Goal: Complete application form

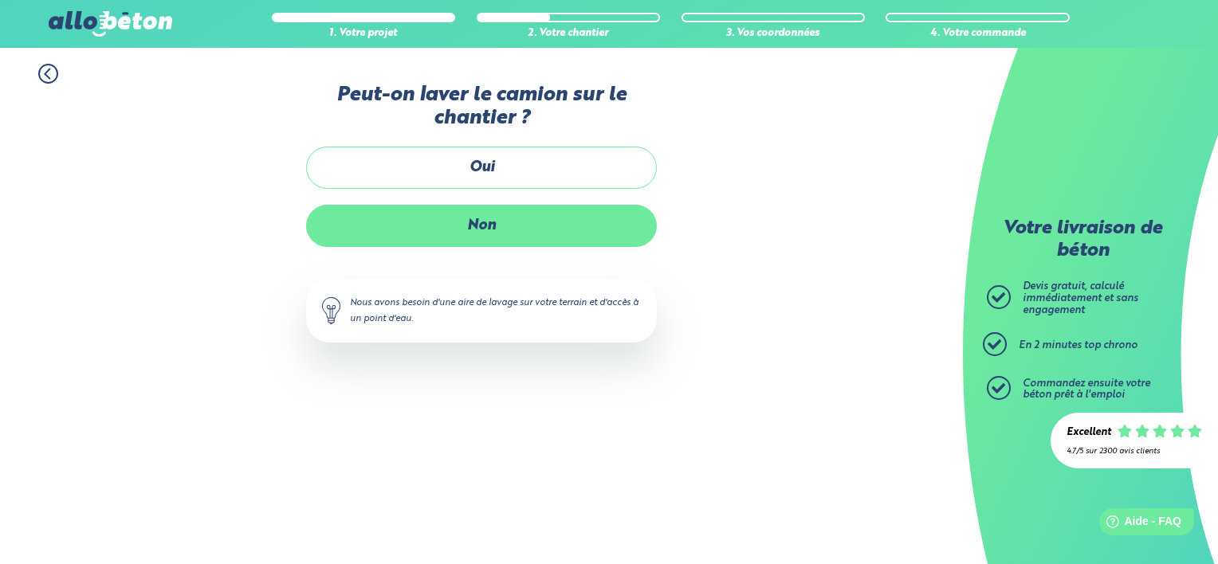
click at [458, 230] on label "Non" at bounding box center [481, 226] width 351 height 42
click at [0, 0] on input "Non" at bounding box center [0, 0] width 0 height 0
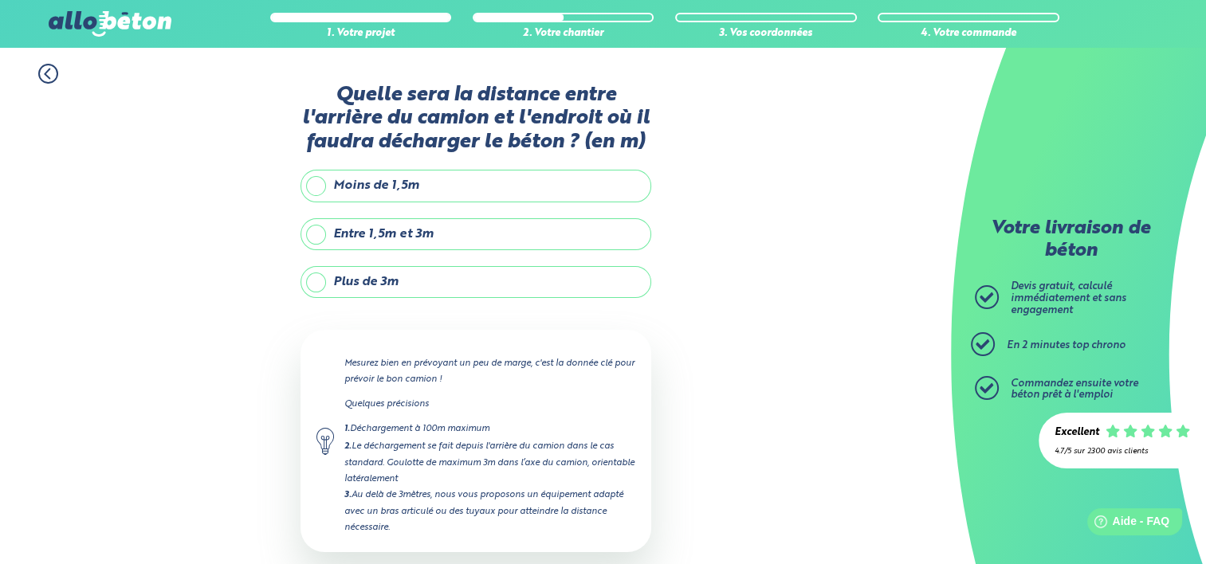
click at [316, 236] on label "Entre 1,5m et 3m" at bounding box center [475, 234] width 351 height 32
click at [0, 0] on input "Entre 1,5m et 3m" at bounding box center [0, 0] width 0 height 0
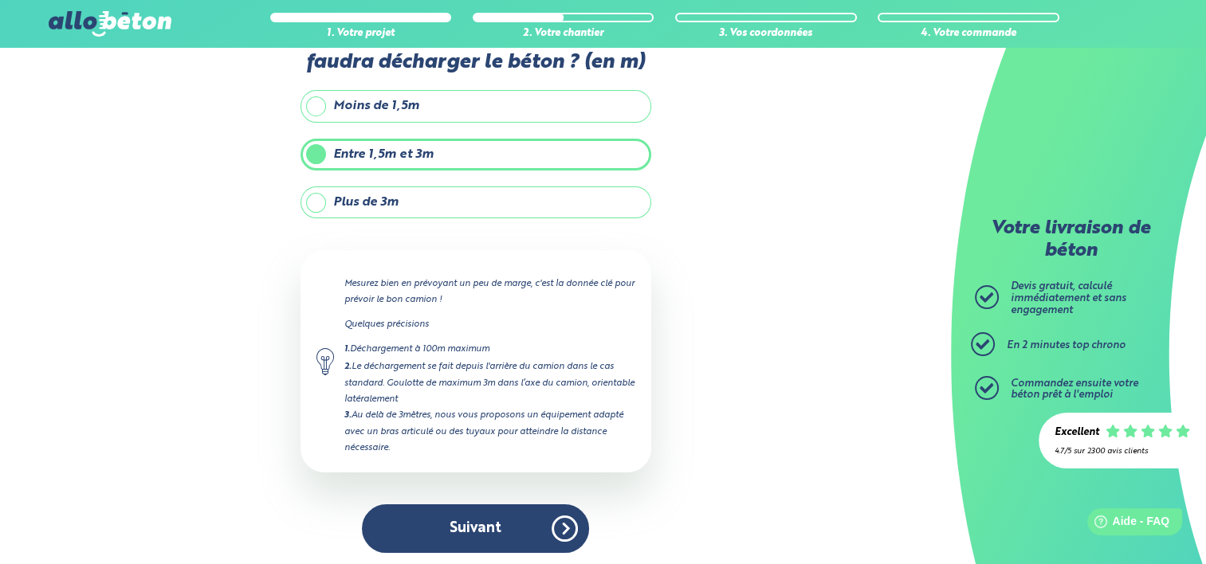
scroll to position [80, 0]
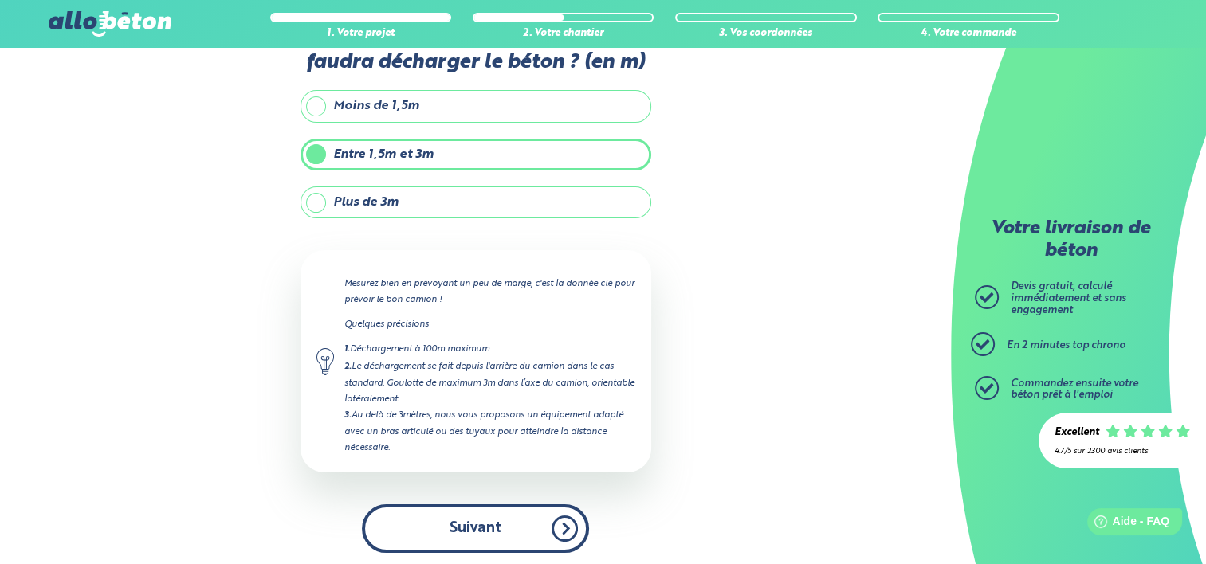
click at [475, 520] on button "Suivant" at bounding box center [475, 529] width 227 height 49
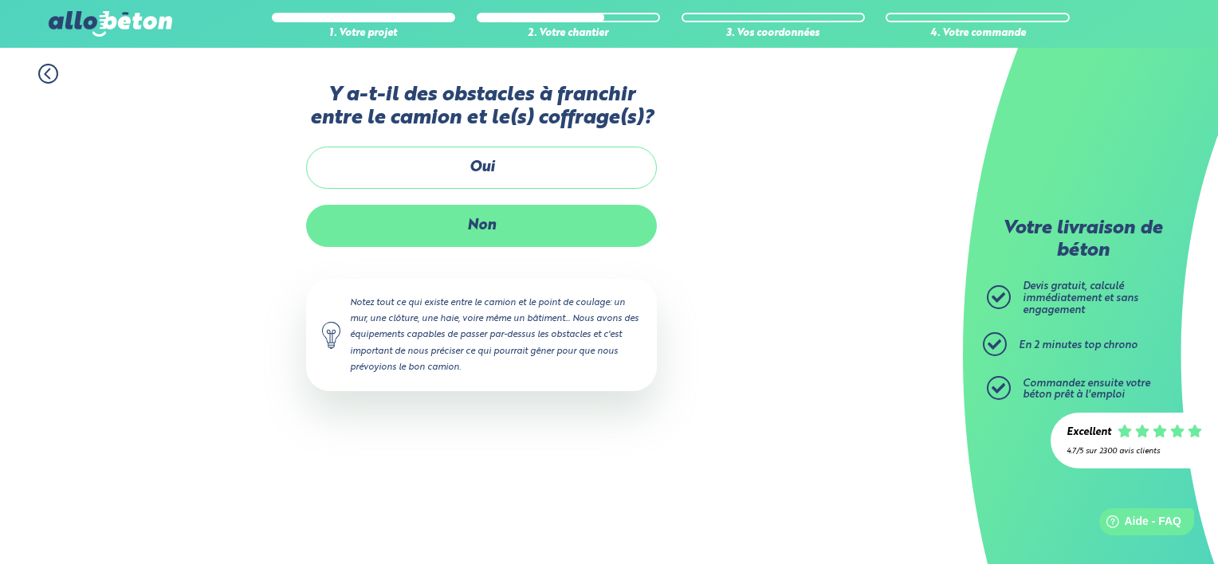
click at [478, 222] on label "Non" at bounding box center [481, 226] width 351 height 42
click at [0, 0] on input "Non" at bounding box center [0, 0] width 0 height 0
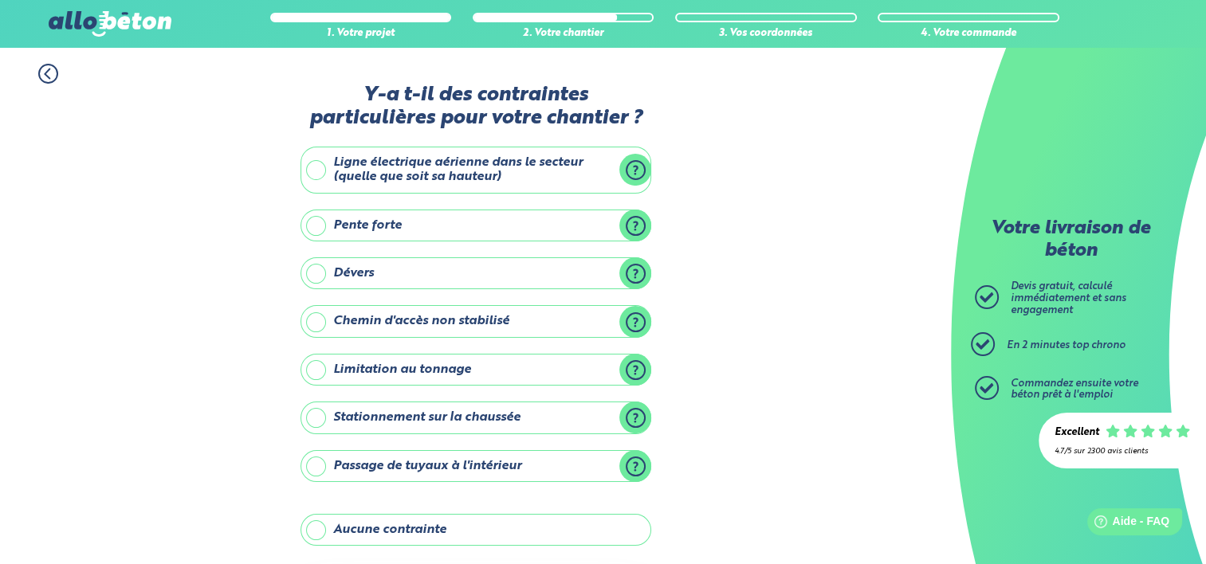
click at [312, 533] on label "Aucune contrainte" at bounding box center [475, 530] width 351 height 32
click at [0, 0] on input "Aucune contrainte" at bounding box center [0, 0] width 0 height 0
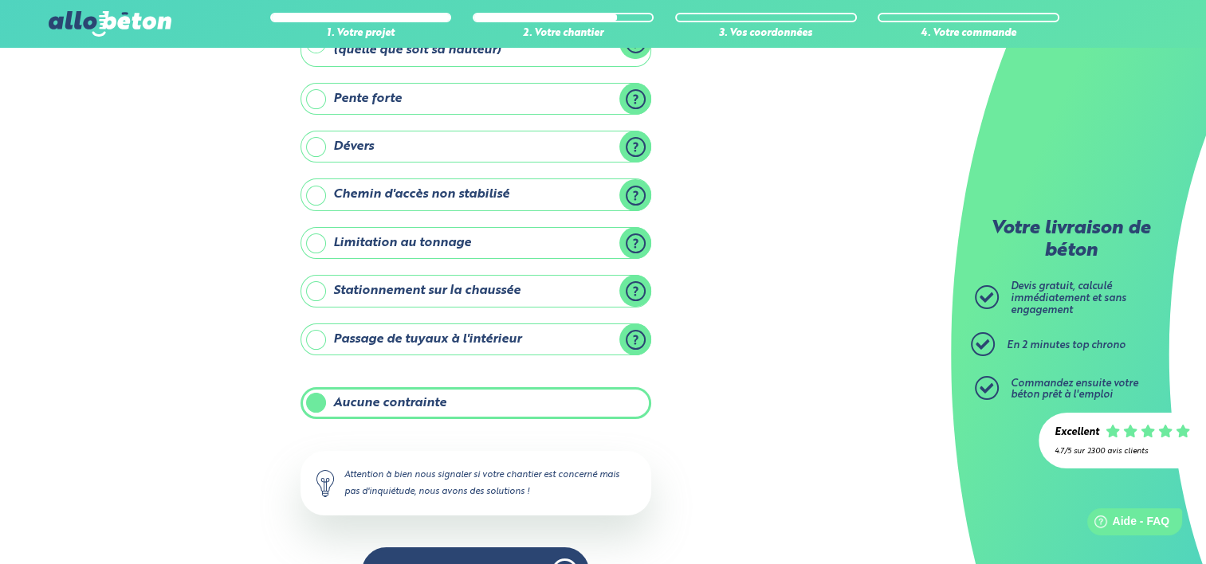
scroll to position [171, 0]
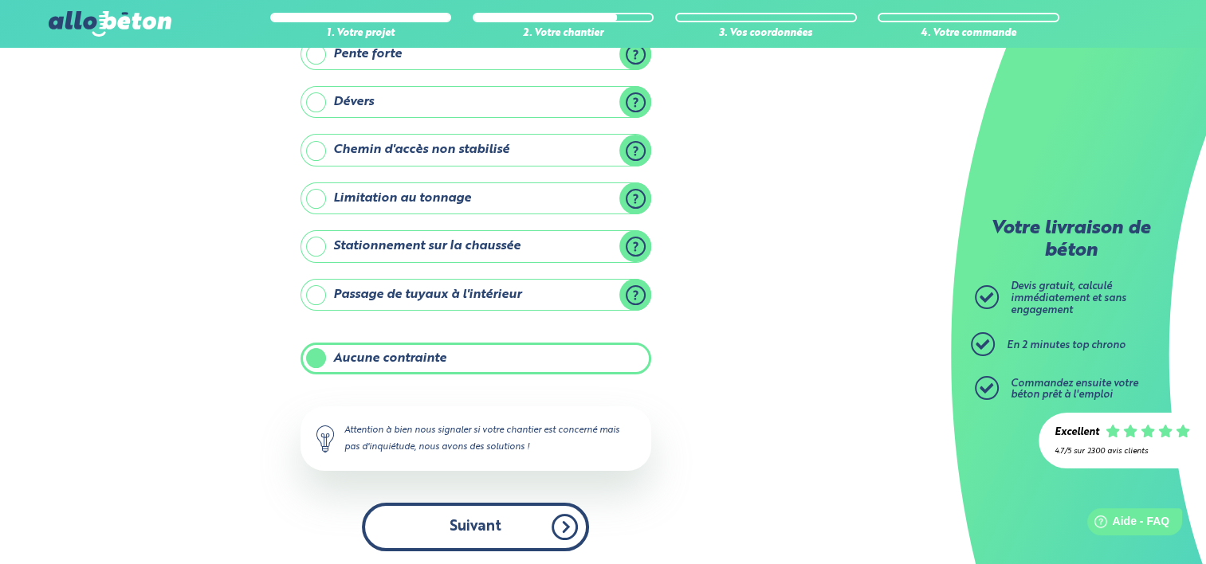
click at [496, 518] on button "Suivant" at bounding box center [475, 527] width 227 height 49
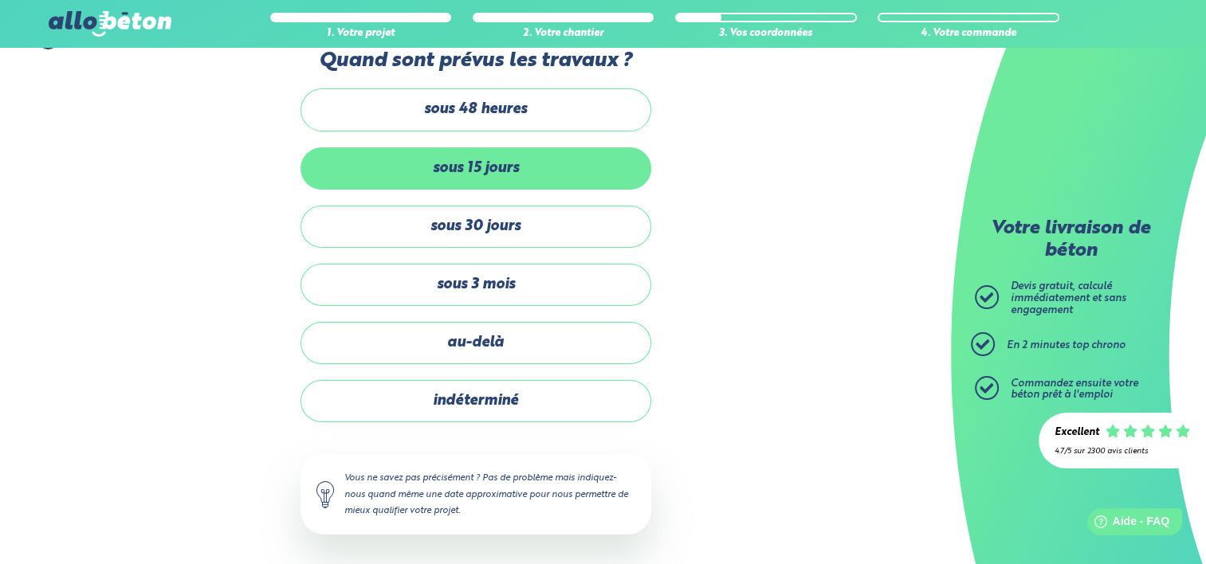
click at [469, 172] on label "sous 15 jours" at bounding box center [475, 168] width 351 height 42
click at [0, 0] on input "sous 15 jours" at bounding box center [0, 0] width 0 height 0
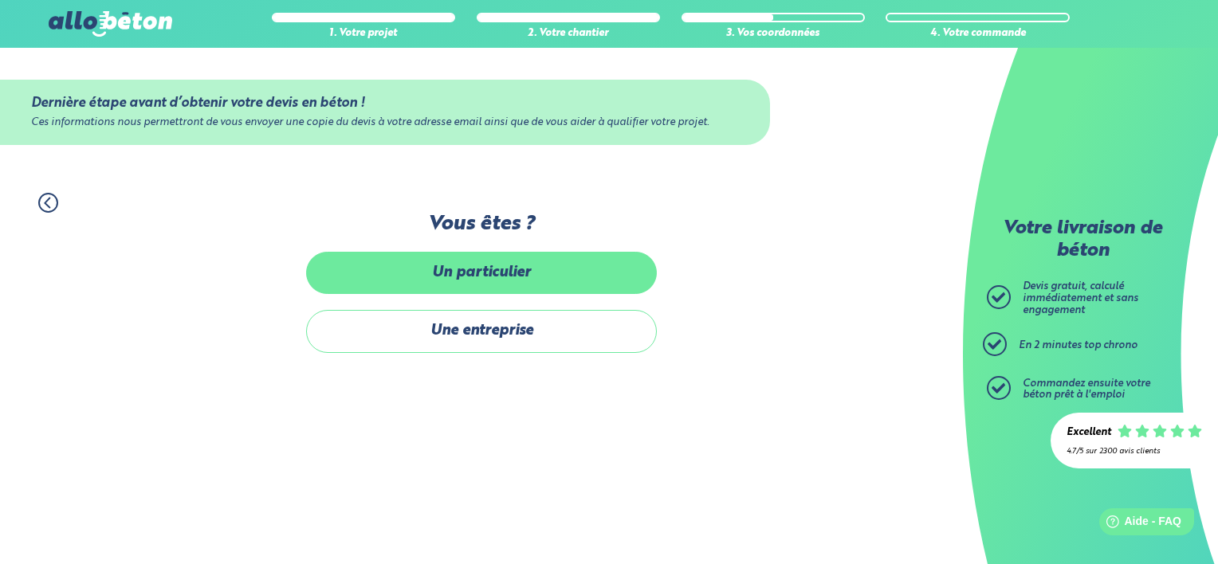
click at [505, 258] on label "Un particulier" at bounding box center [481, 273] width 351 height 42
click at [0, 0] on input "Un particulier" at bounding box center [0, 0] width 0 height 0
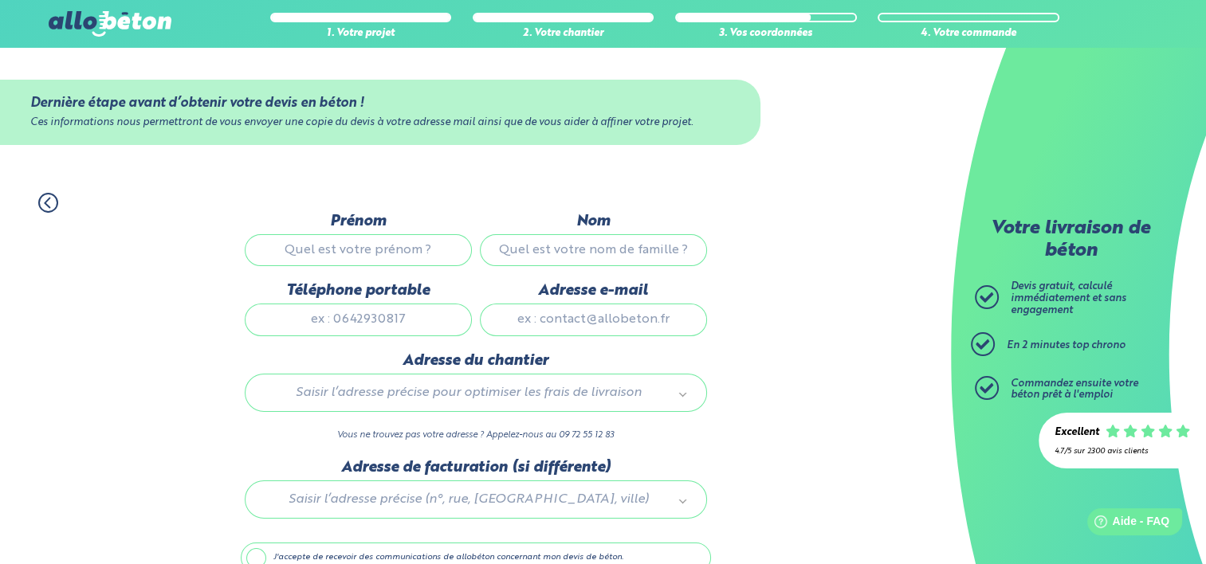
click at [363, 245] on input "Prénom" at bounding box center [358, 250] width 227 height 32
type input "[PERSON_NAME]"
type input "0684705783"
click at [577, 320] on input "Adresse e-mail" at bounding box center [593, 320] width 227 height 32
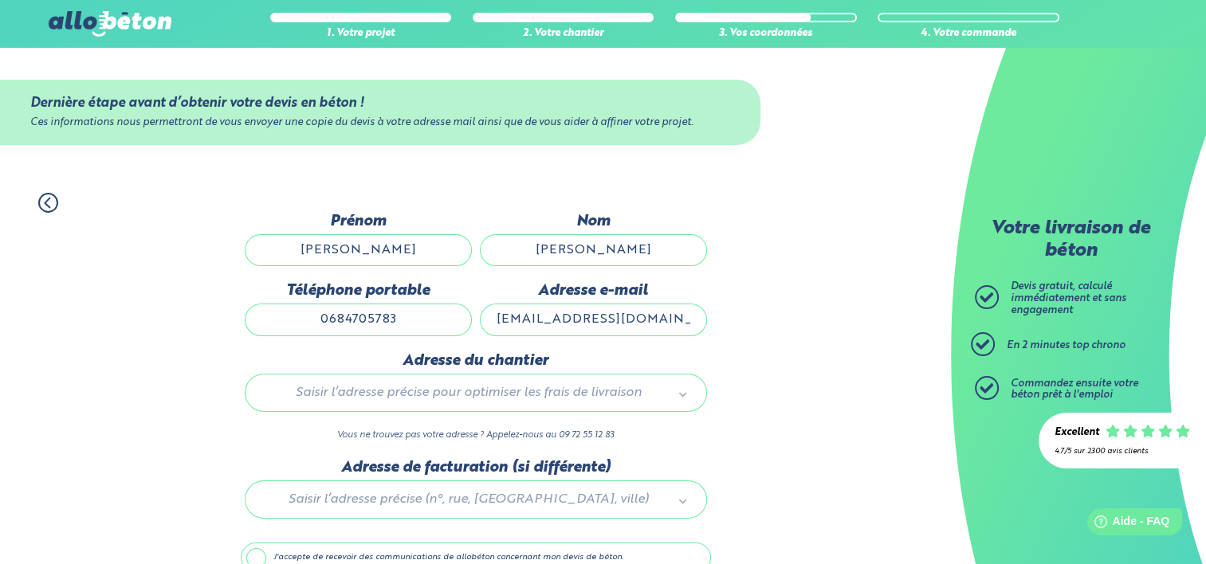
type input "[EMAIL_ADDRESS][DOMAIN_NAME]"
drag, startPoint x: 654, startPoint y: 364, endPoint x: 682, endPoint y: 391, distance: 38.9
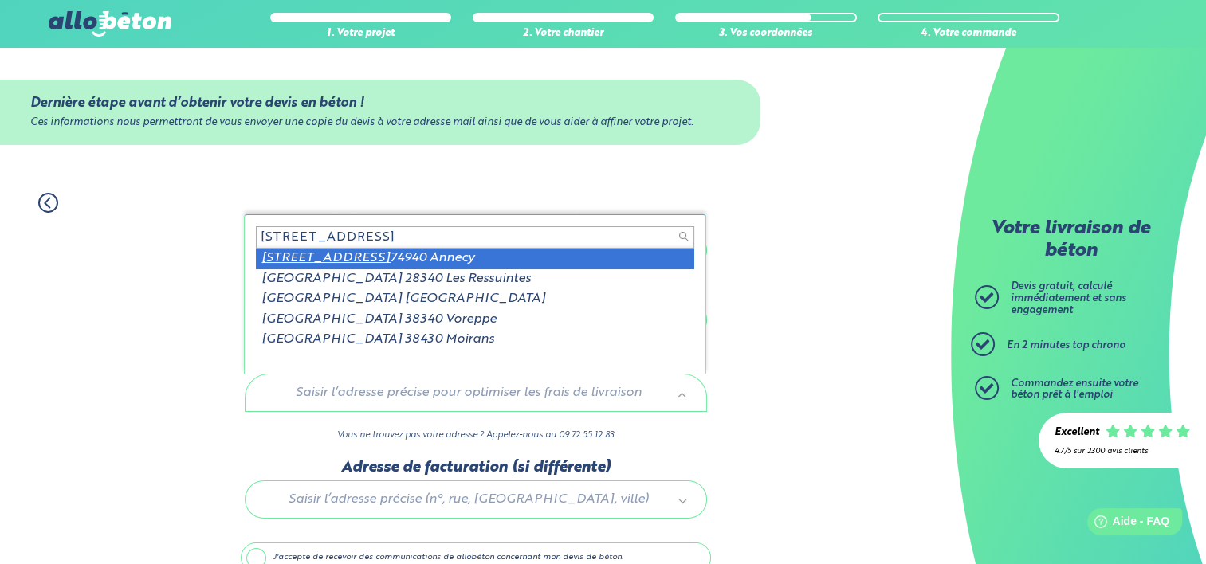
type input "[STREET_ADDRESS]"
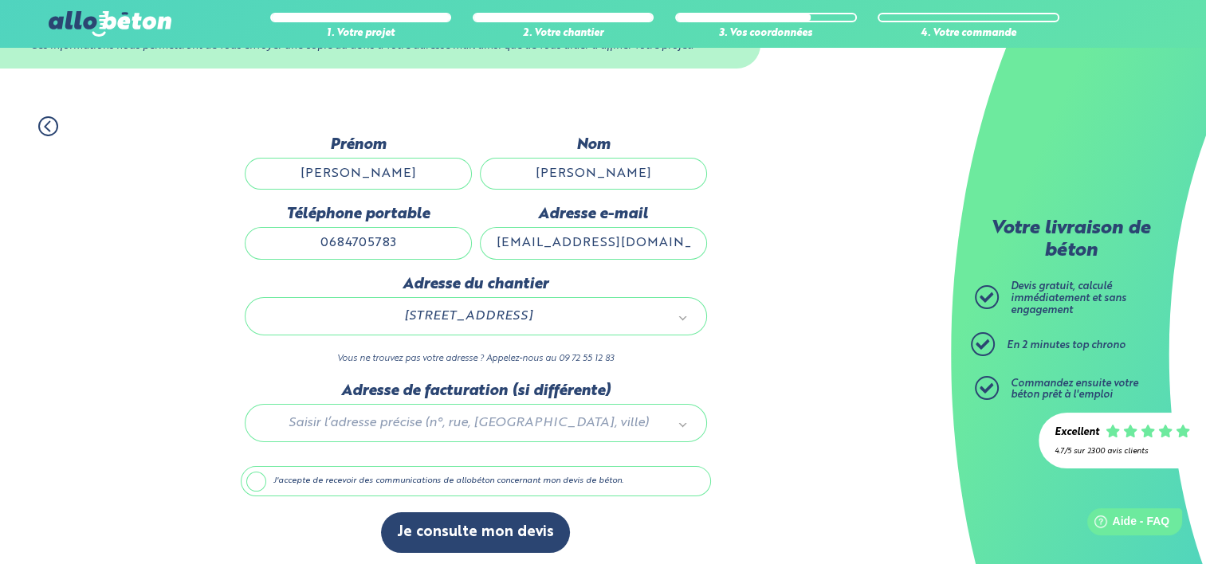
scroll to position [80, 0]
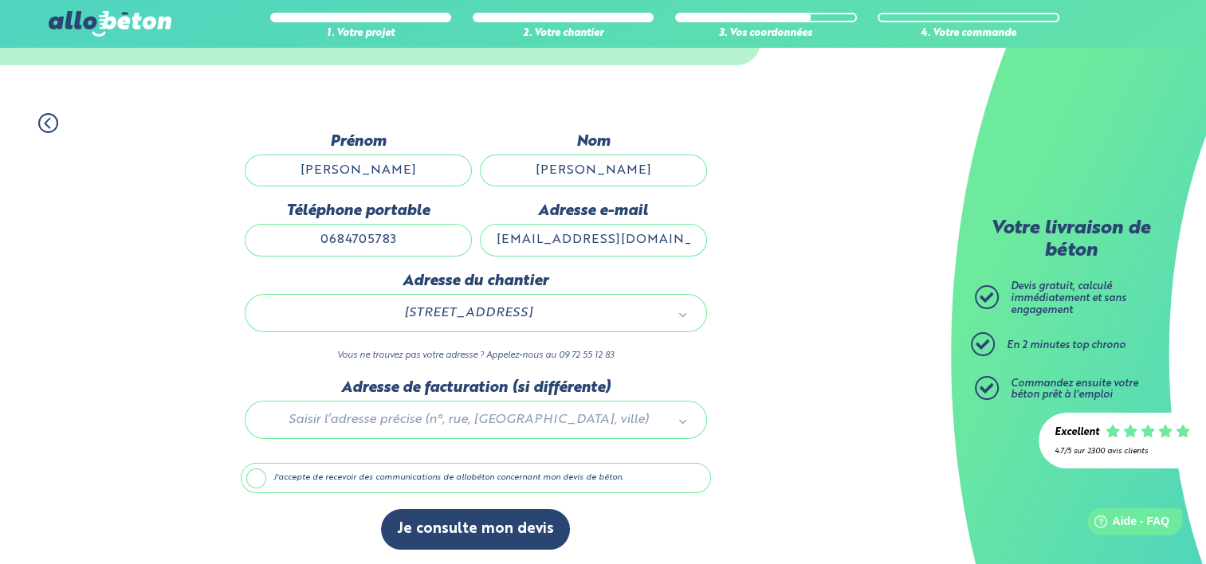
click at [425, 418] on div at bounding box center [476, 417] width 470 height 76
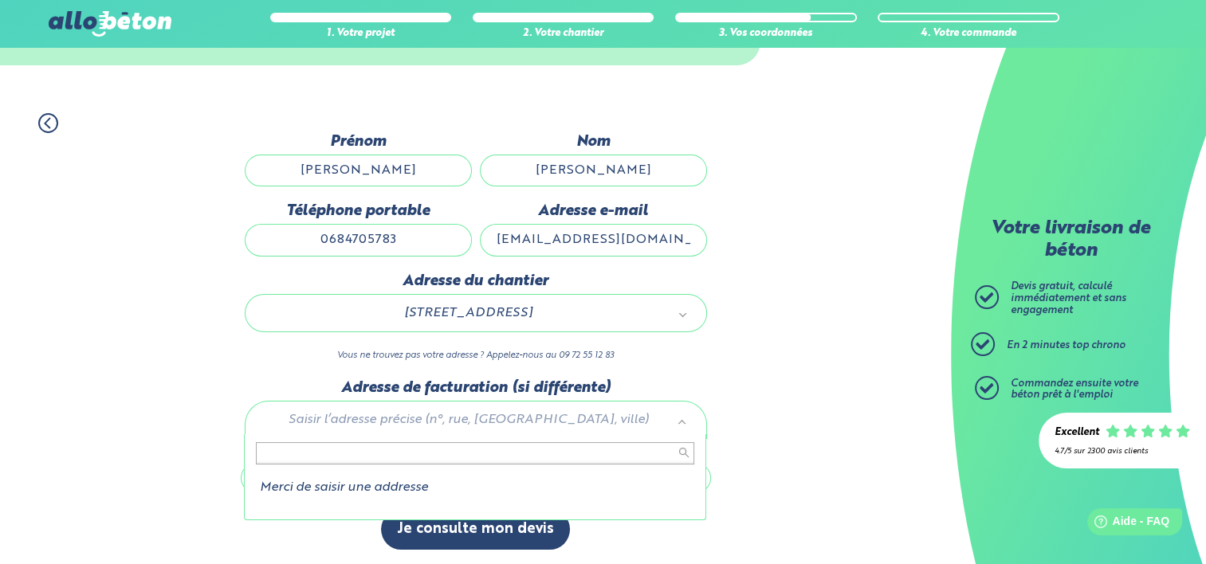
click at [355, 453] on input "text" at bounding box center [475, 453] width 438 height 22
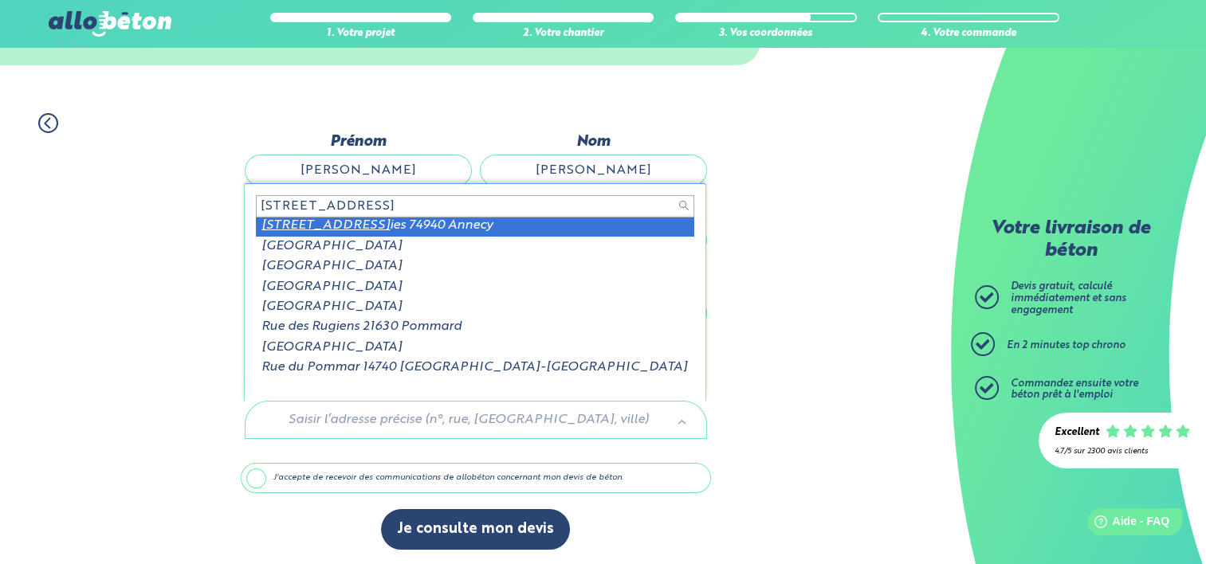
scroll to position [0, 0]
type input "[STREET_ADDRESS]"
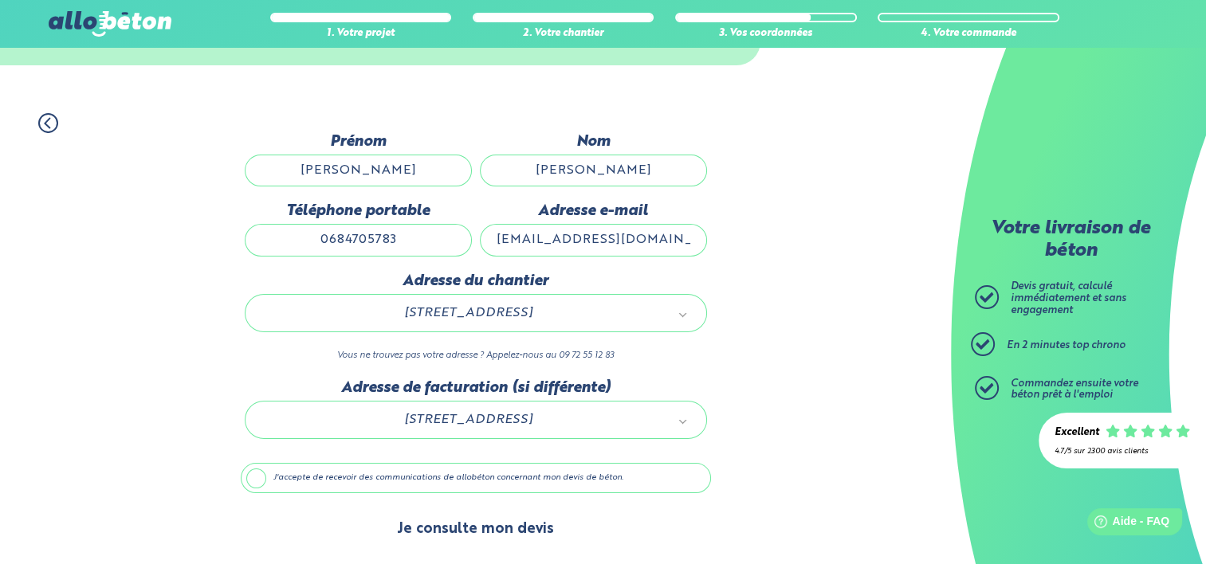
click at [525, 533] on button "Je consulte mon devis" at bounding box center [475, 529] width 189 height 41
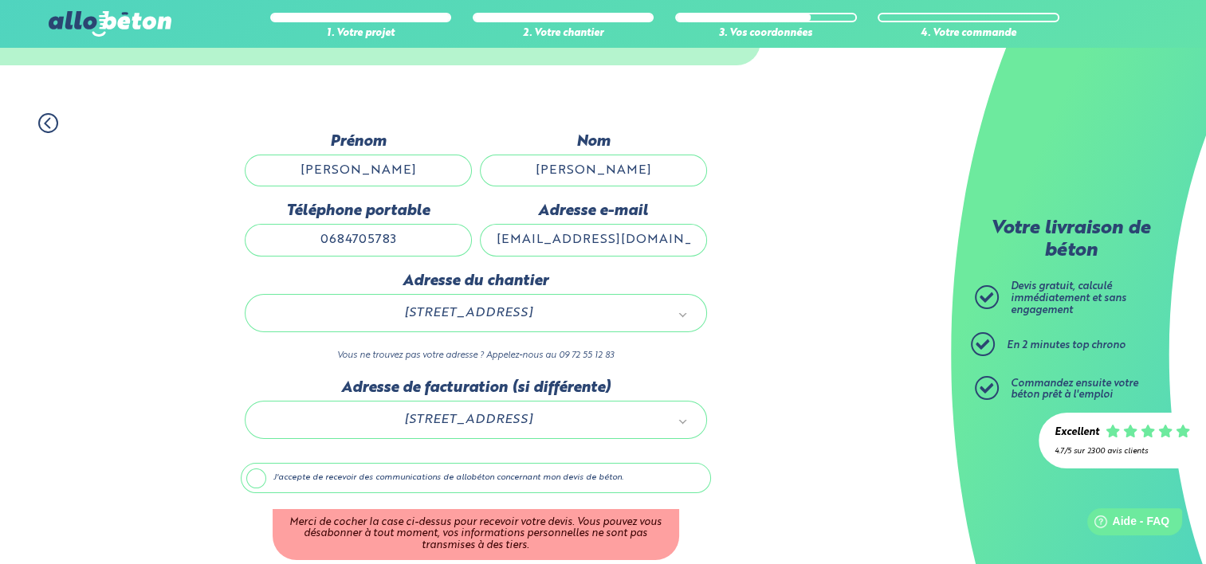
click at [292, 481] on label "J'accepte de recevoir des communications de allobéton concernant mon devis de b…" at bounding box center [476, 478] width 470 height 30
click at [0, 0] on input "J'accepte de recevoir des communications de allobéton concernant mon devis de b…" at bounding box center [0, 0] width 0 height 0
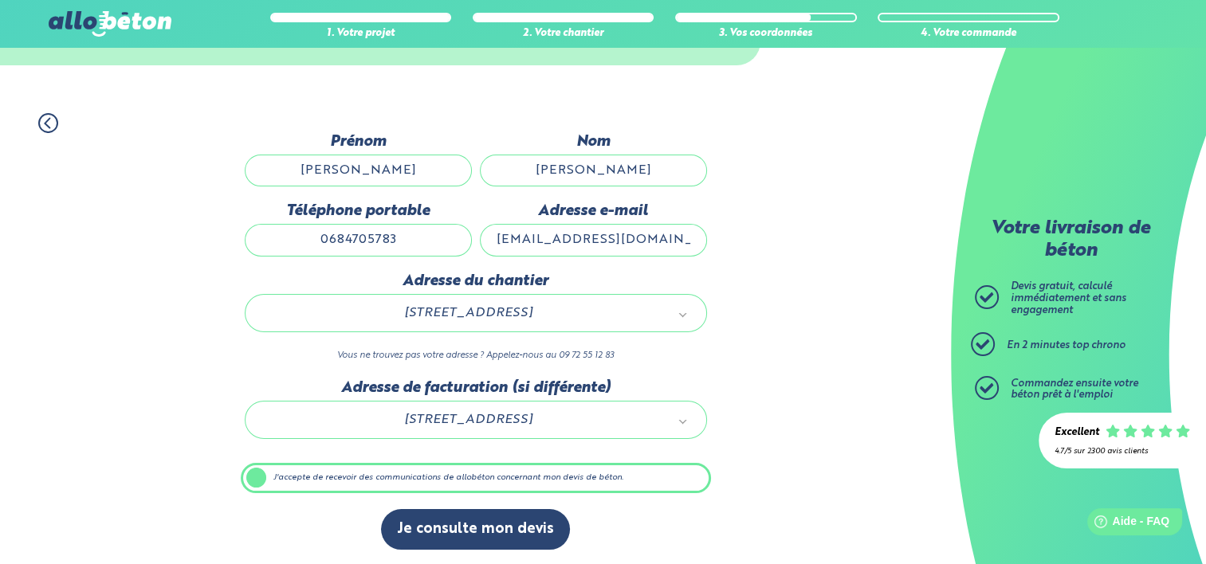
scroll to position [79, 0]
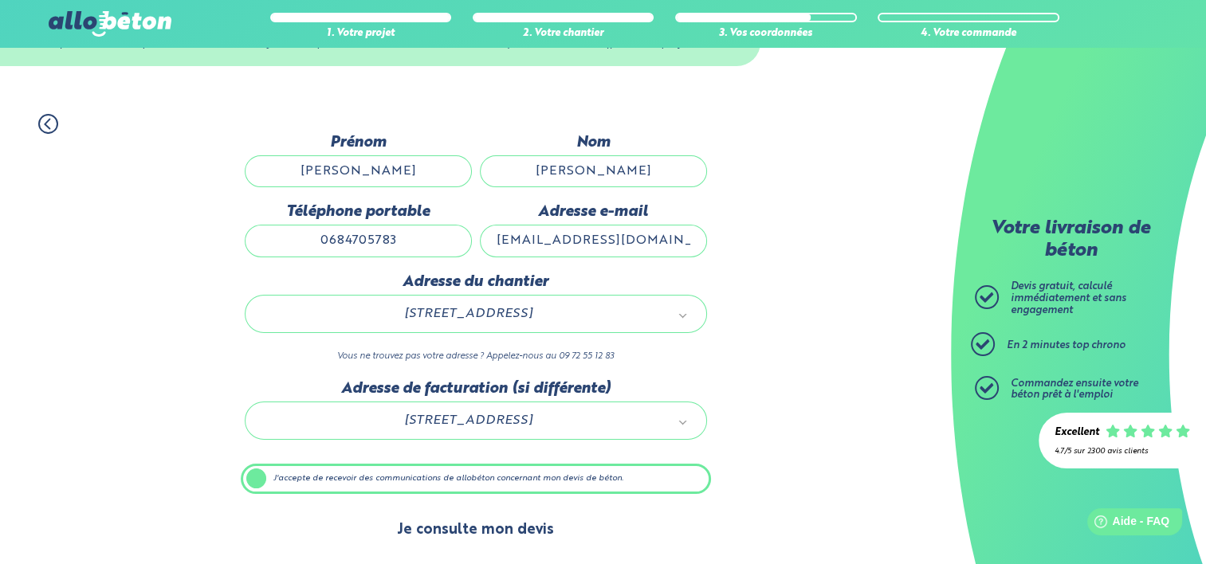
click at [449, 531] on button "Je consulte mon devis" at bounding box center [475, 530] width 189 height 41
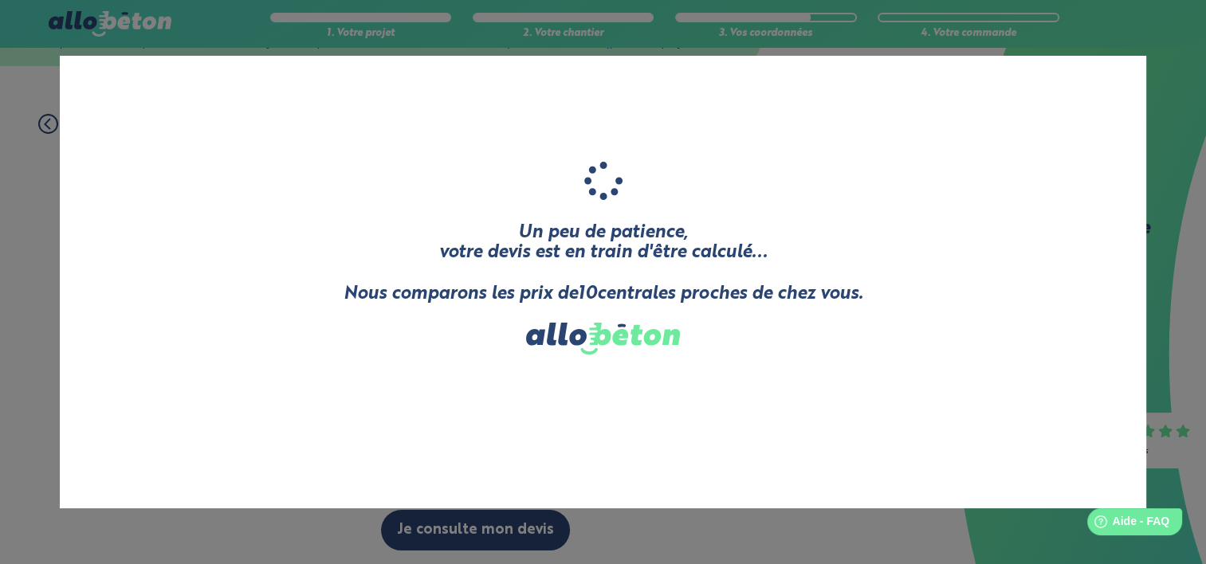
drag, startPoint x: 341, startPoint y: 290, endPoint x: 887, endPoint y: 290, distance: 546.0
click at [887, 290] on div "Un peu de patience, votre devis est en train d'être calculé... Nous comparons l…" at bounding box center [603, 282] width 1086 height 453
